Goal: Information Seeking & Learning: Check status

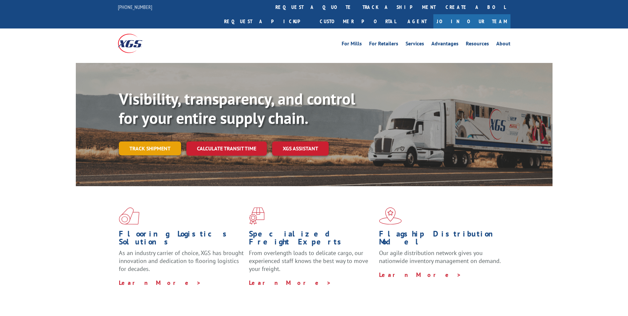
drag, startPoint x: 0, startPoint y: 0, endPoint x: 163, endPoint y: 136, distance: 211.8
click at [163, 141] on link "Track shipment" at bounding box center [150, 148] width 62 height 14
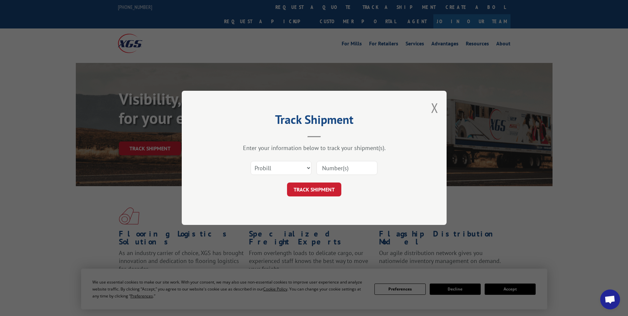
click at [340, 167] on input at bounding box center [346, 168] width 61 height 14
click at [315, 193] on button "TRACK SHIPMENT" at bounding box center [314, 190] width 54 height 14
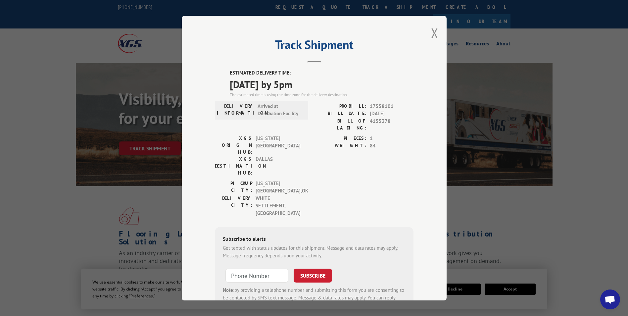
click at [373, 105] on span "17558101" at bounding box center [392, 106] width 44 height 8
copy span "17558101"
drag, startPoint x: 435, startPoint y: 34, endPoint x: 420, endPoint y: 51, distance: 22.6
click at [435, 34] on button "Close modal" at bounding box center [434, 33] width 7 height 18
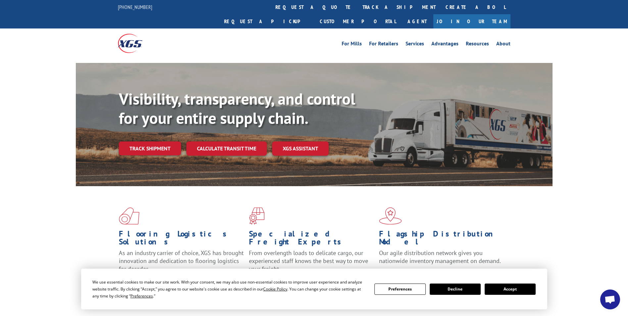
click at [527, 287] on button "Accept" at bounding box center [510, 288] width 51 height 11
